Goal: Task Accomplishment & Management: Use online tool/utility

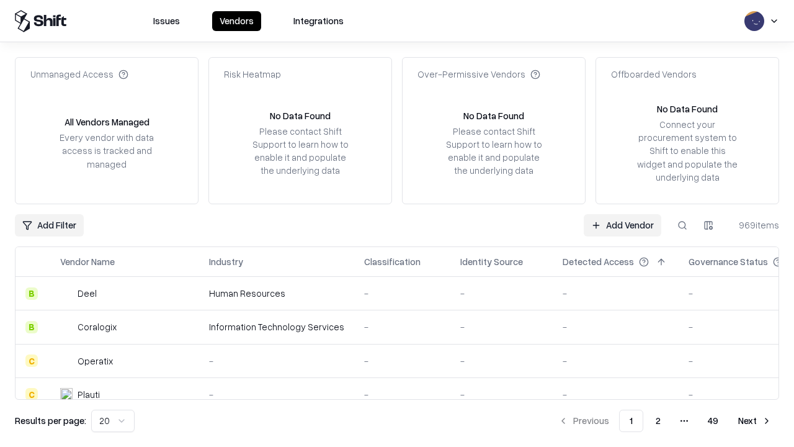
click at [622, 225] on link "Add Vendor" at bounding box center [623, 225] width 78 height 22
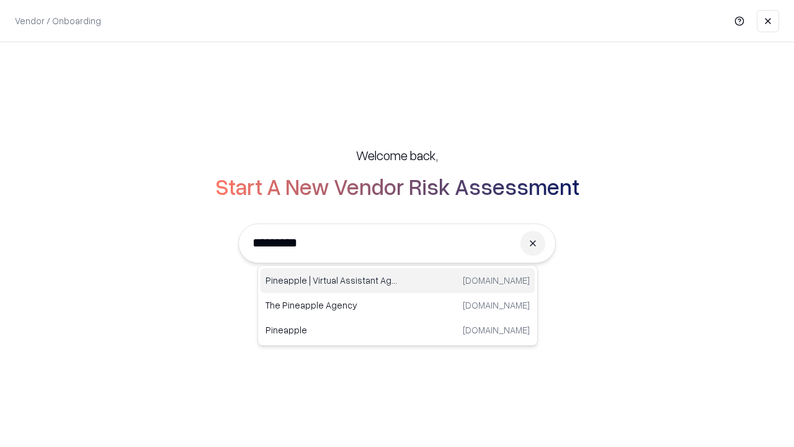
click at [398, 280] on div "Pineapple | Virtual Assistant Agency [DOMAIN_NAME]" at bounding box center [398, 280] width 274 height 25
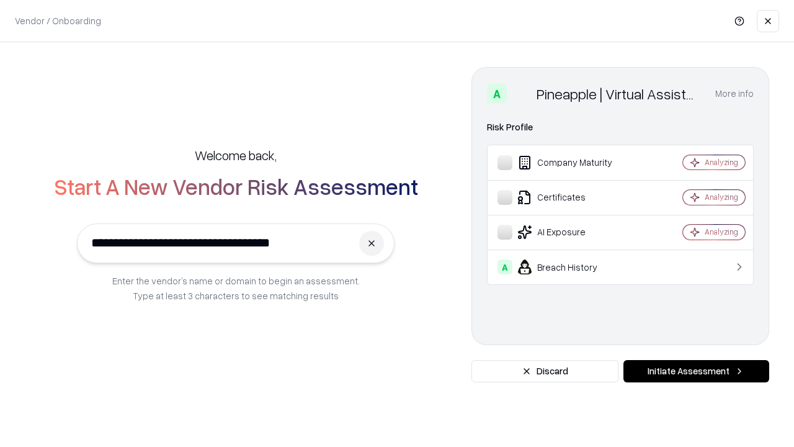
type input "**********"
click at [696, 371] on button "Initiate Assessment" at bounding box center [696, 371] width 146 height 22
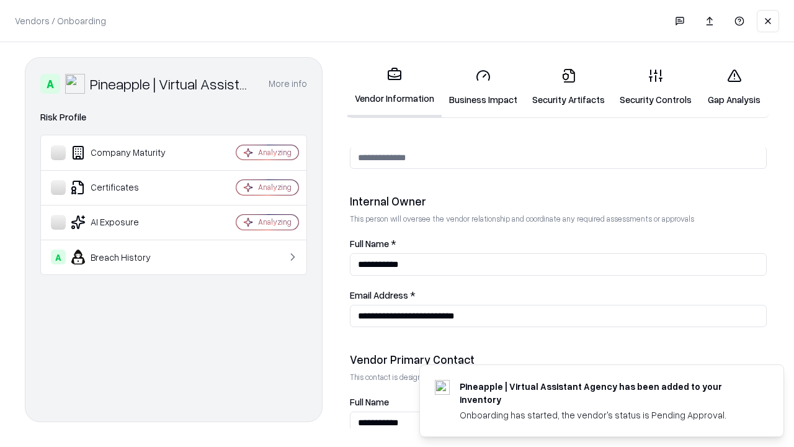
scroll to position [643, 0]
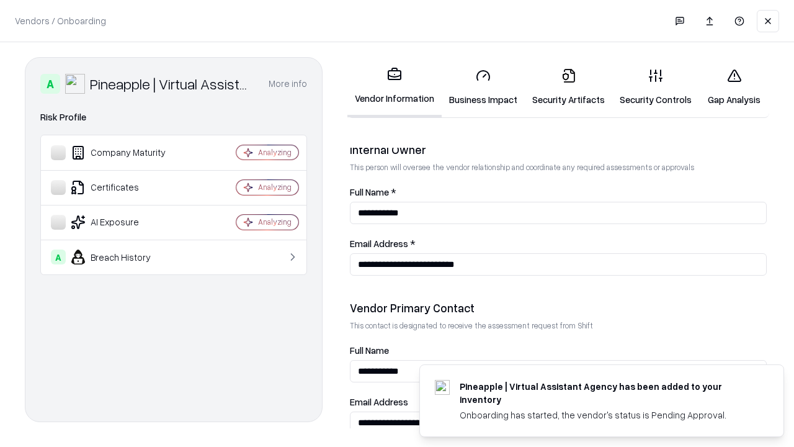
click at [483, 87] on link "Business Impact" at bounding box center [483, 87] width 83 height 58
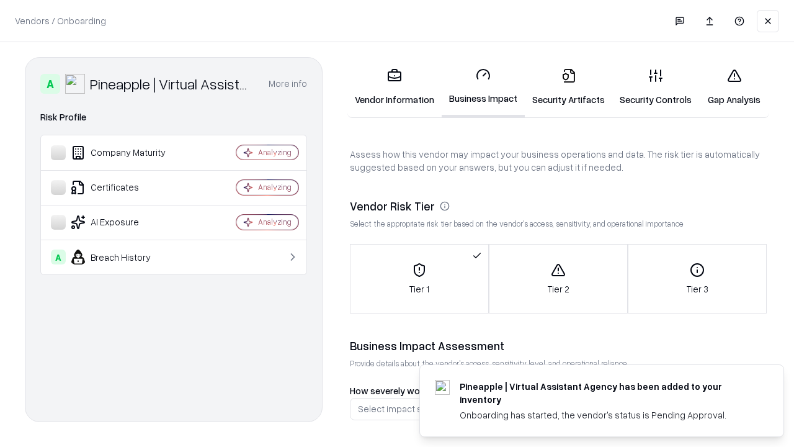
click at [568, 87] on link "Security Artifacts" at bounding box center [568, 87] width 87 height 58
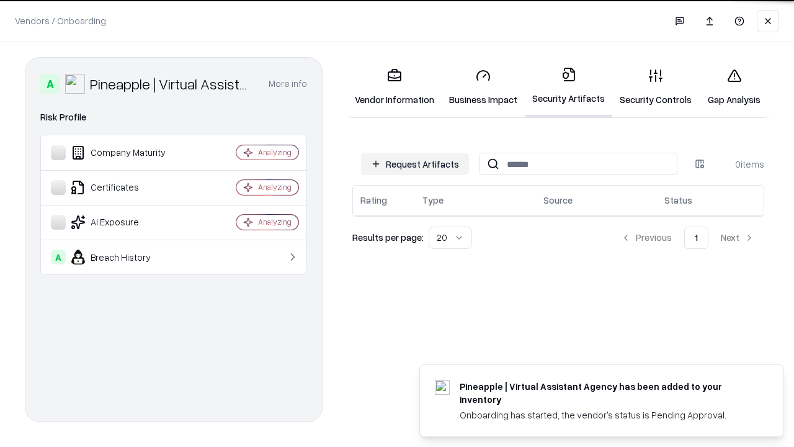
click at [415, 163] on button "Request Artifacts" at bounding box center [415, 164] width 108 height 22
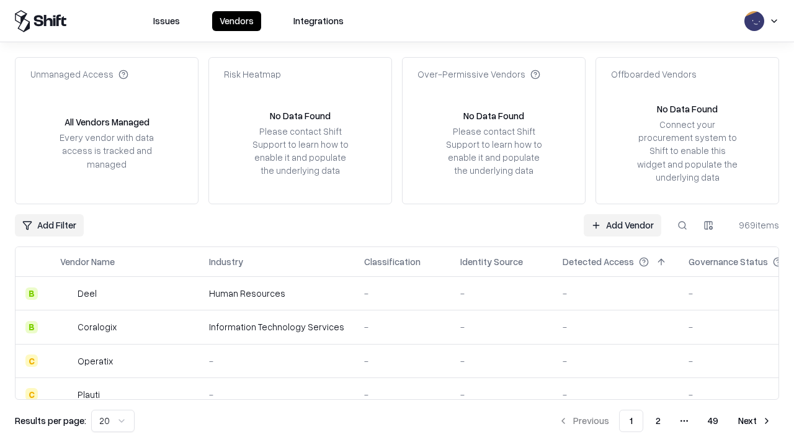
click at [622, 225] on link "Add Vendor" at bounding box center [623, 225] width 78 height 22
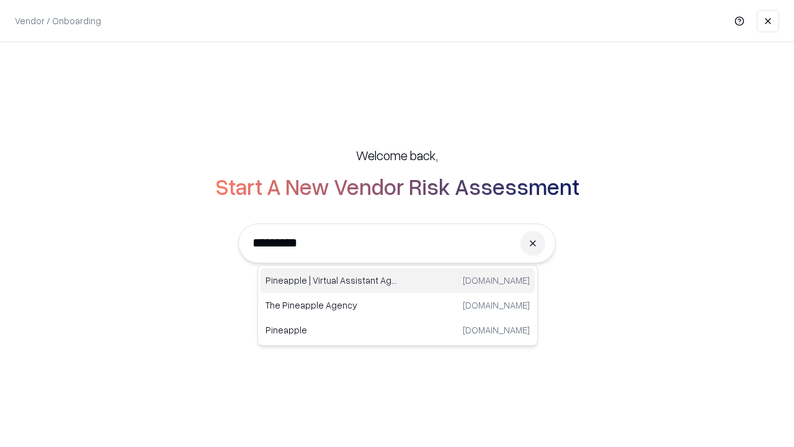
click at [398, 280] on div "Pineapple | Virtual Assistant Agency [DOMAIN_NAME]" at bounding box center [398, 280] width 274 height 25
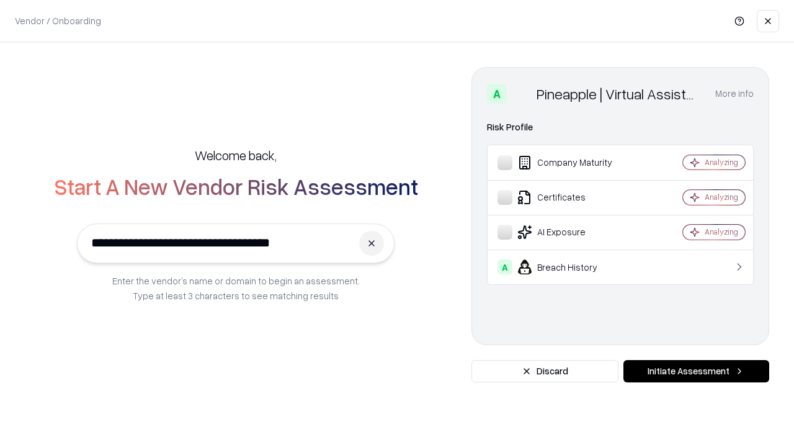
type input "**********"
click at [696, 371] on button "Initiate Assessment" at bounding box center [696, 371] width 146 height 22
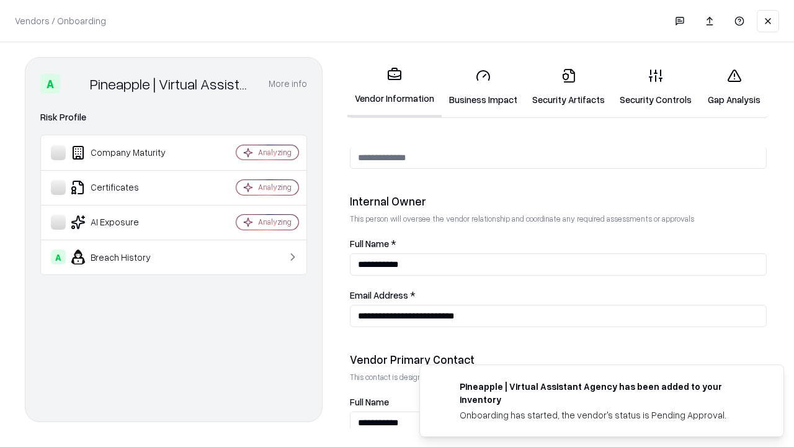
scroll to position [643, 0]
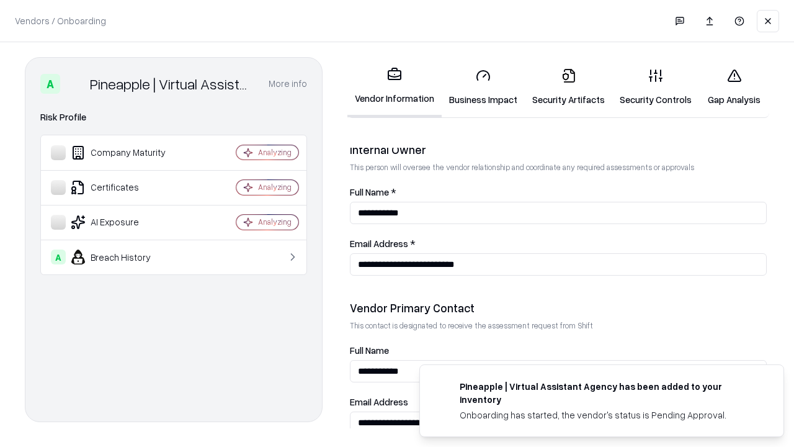
click at [734, 87] on link "Gap Analysis" at bounding box center [734, 87] width 70 height 58
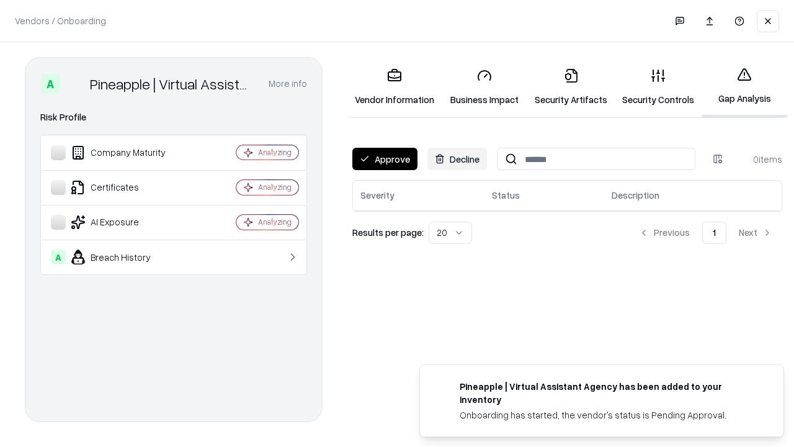
click at [385, 159] on button "Approve" at bounding box center [384, 159] width 65 height 22
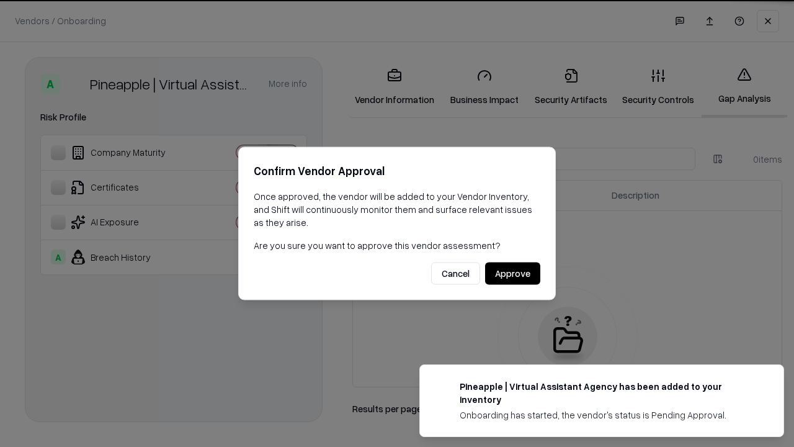
click at [512, 273] on button "Approve" at bounding box center [512, 273] width 55 height 22
